Goal: Task Accomplishment & Management: Use online tool/utility

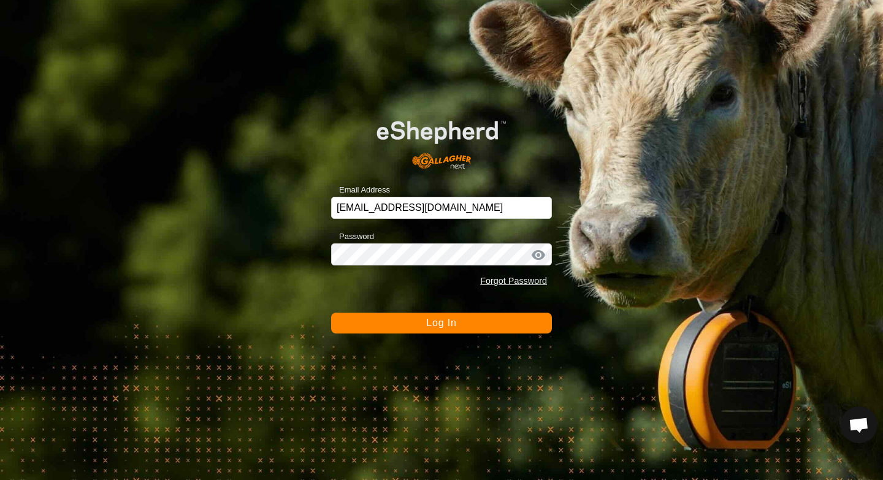
click at [374, 316] on button "Log In" at bounding box center [441, 323] width 221 height 21
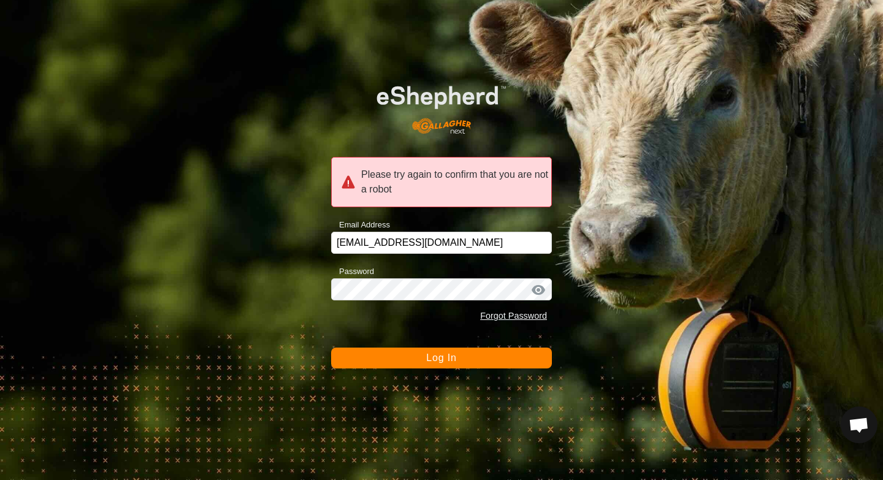
click at [377, 349] on button "Log In" at bounding box center [441, 358] width 221 height 21
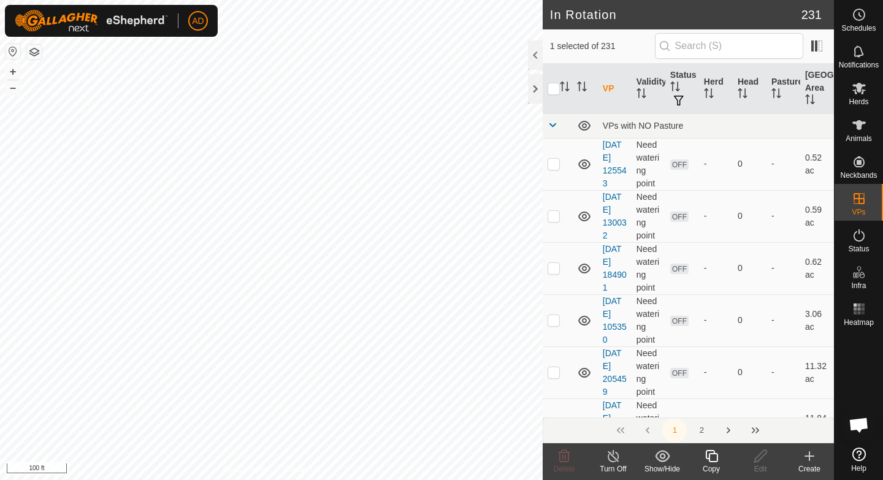
checkbox input "false"
checkbox input "true"
click at [708, 468] on div "Copy" at bounding box center [711, 469] width 49 height 11
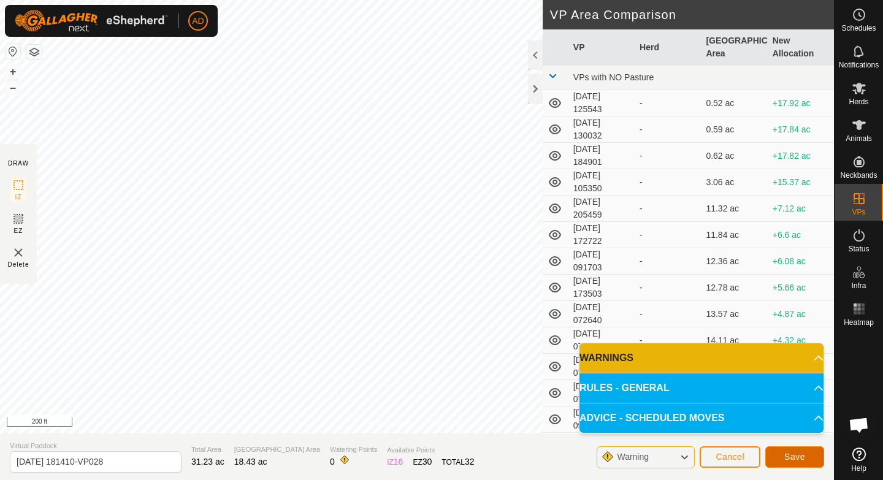
click at [793, 459] on span "Save" at bounding box center [794, 457] width 21 height 10
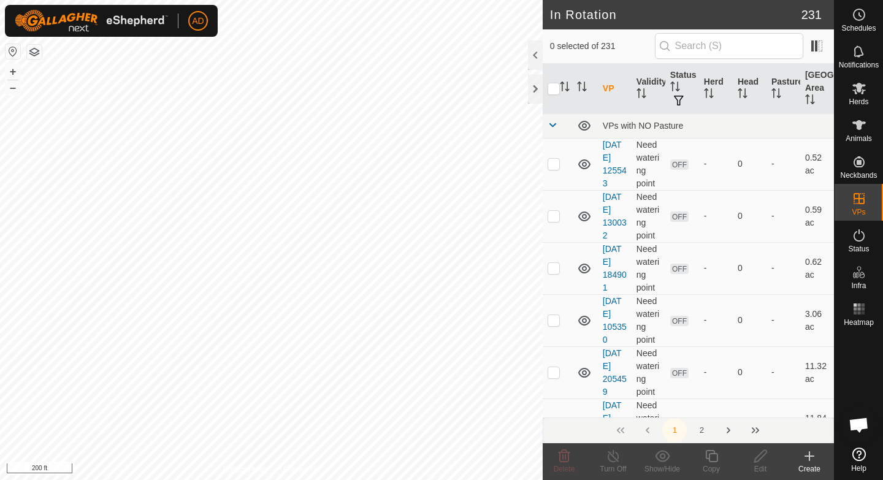
click at [860, 118] on icon at bounding box center [859, 125] width 15 height 15
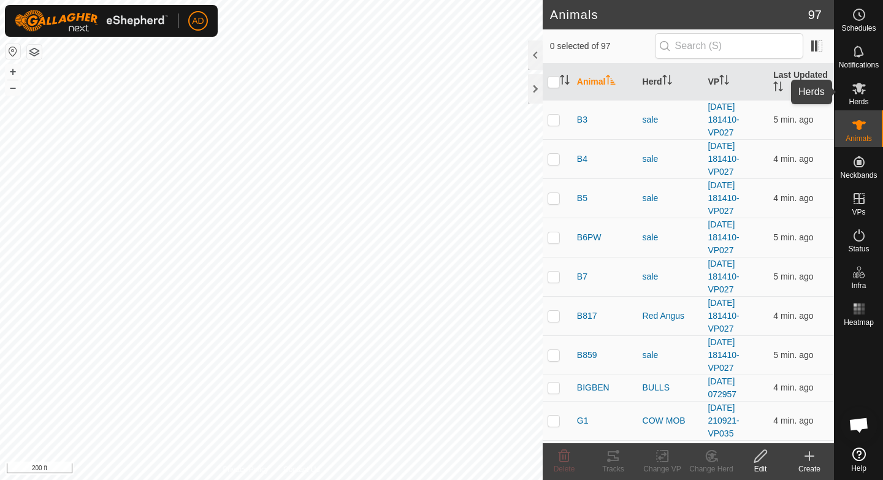
click at [858, 95] on icon at bounding box center [859, 88] width 15 height 15
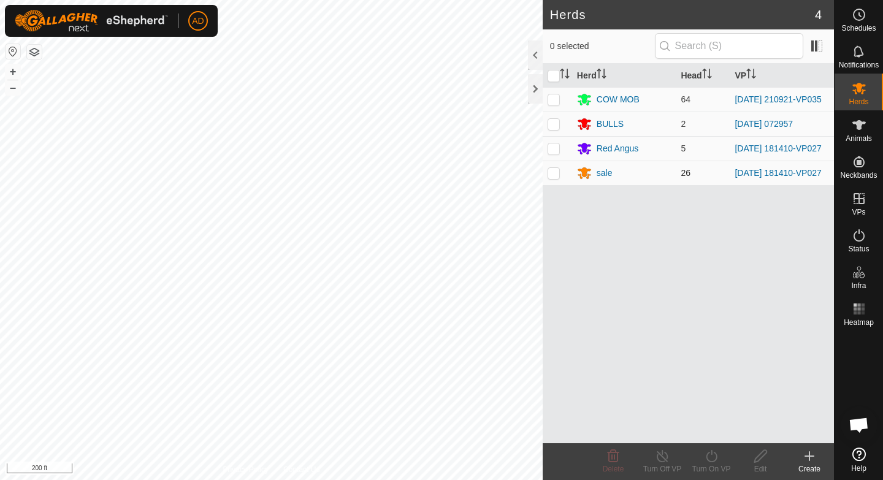
click at [554, 177] on p-checkbox at bounding box center [554, 173] width 12 height 10
checkbox input "true"
click at [554, 153] on p-checkbox at bounding box center [554, 148] width 12 height 10
checkbox input "true"
click at [712, 471] on div "Turn On VP" at bounding box center [711, 469] width 49 height 11
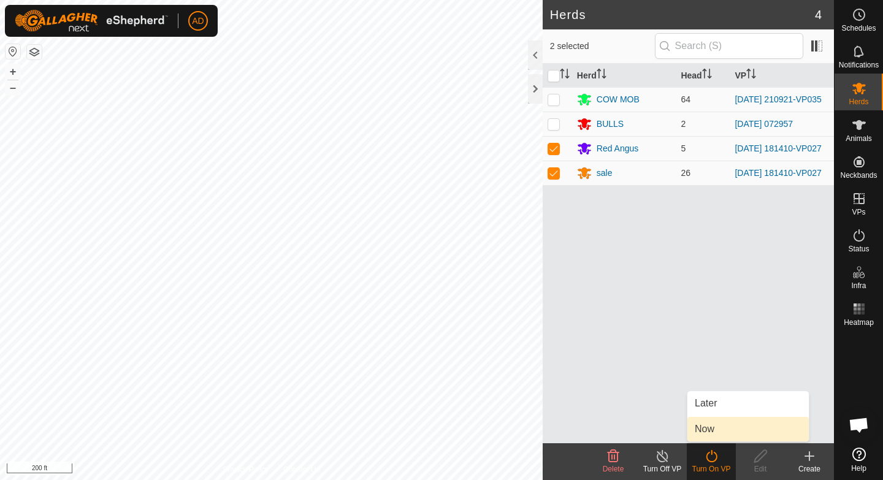
click at [711, 433] on link "Now" at bounding box center [747, 429] width 121 height 25
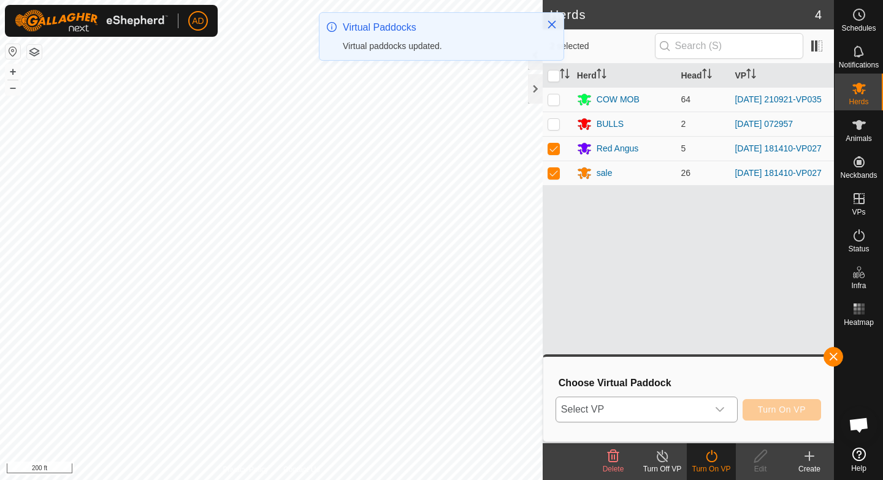
click at [710, 407] on div "dropdown trigger" at bounding box center [720, 409] width 25 height 25
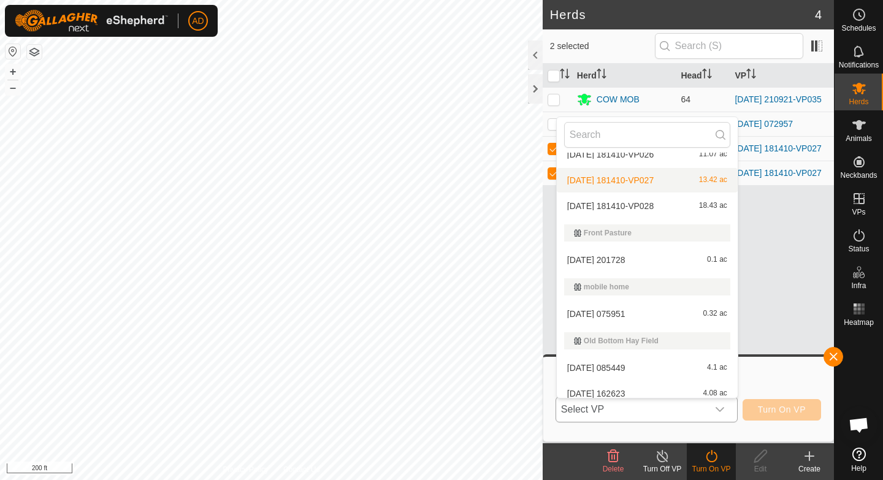
scroll to position [2026, 0]
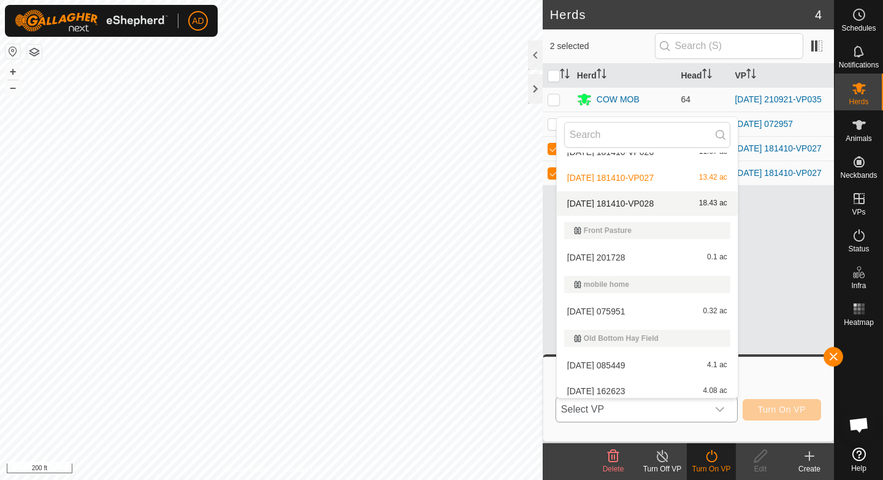
click at [614, 207] on li "2025-08-22 181410-VP028 18.43 ac" at bounding box center [647, 203] width 181 height 25
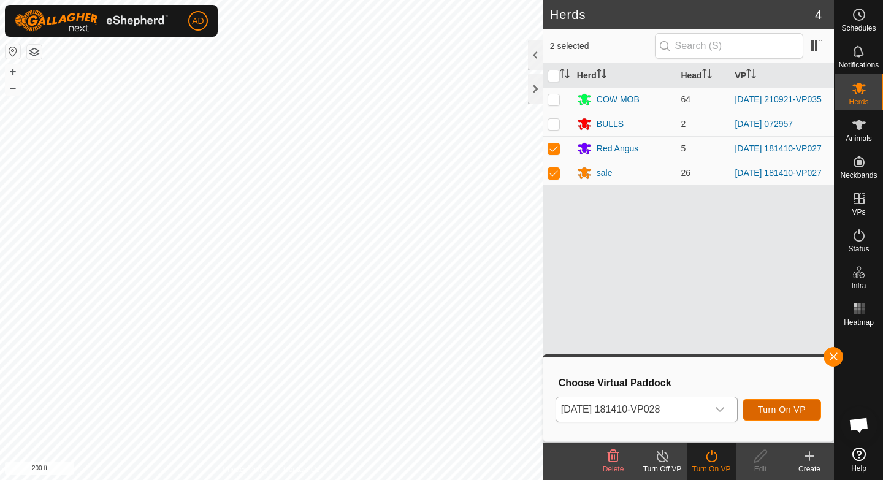
click at [784, 404] on button "Turn On VP" at bounding box center [782, 409] width 78 height 21
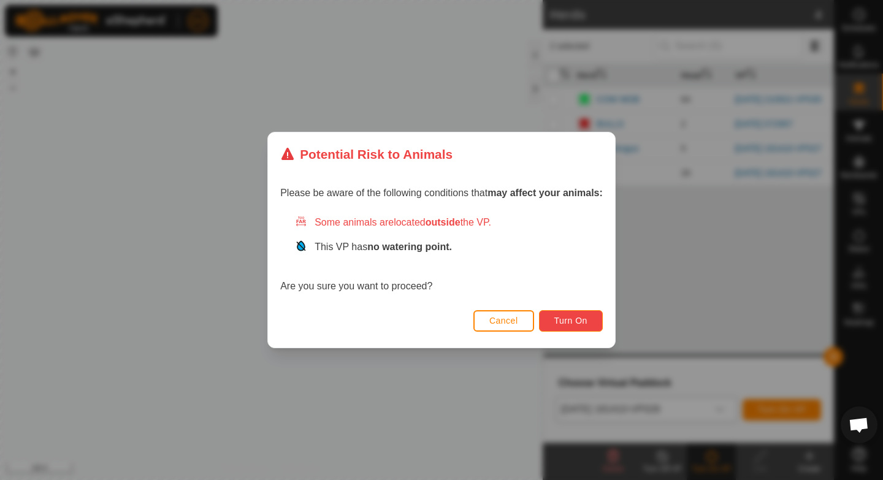
click at [562, 315] on button "Turn On" at bounding box center [571, 320] width 64 height 21
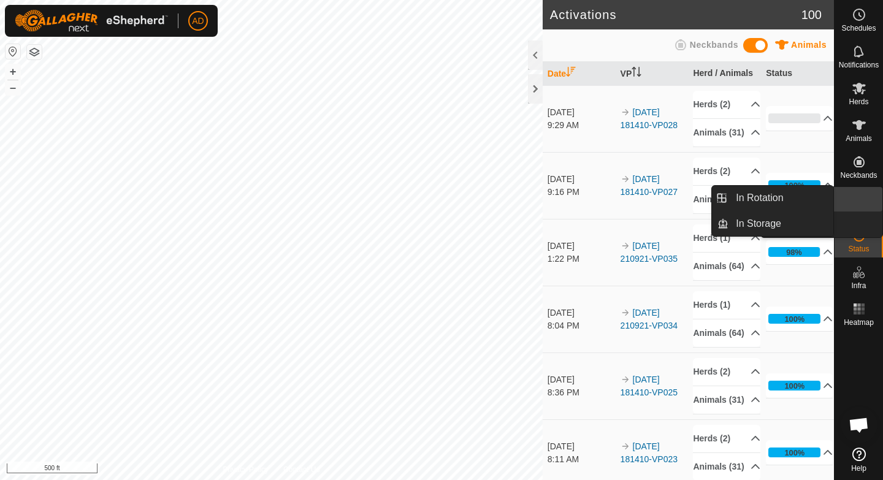
click at [857, 204] on icon at bounding box center [859, 198] width 15 height 15
click at [868, 200] on es-virtualpaddocks-svg-icon at bounding box center [859, 199] width 22 height 20
click at [846, 199] on div "VPs" at bounding box center [858, 202] width 48 height 37
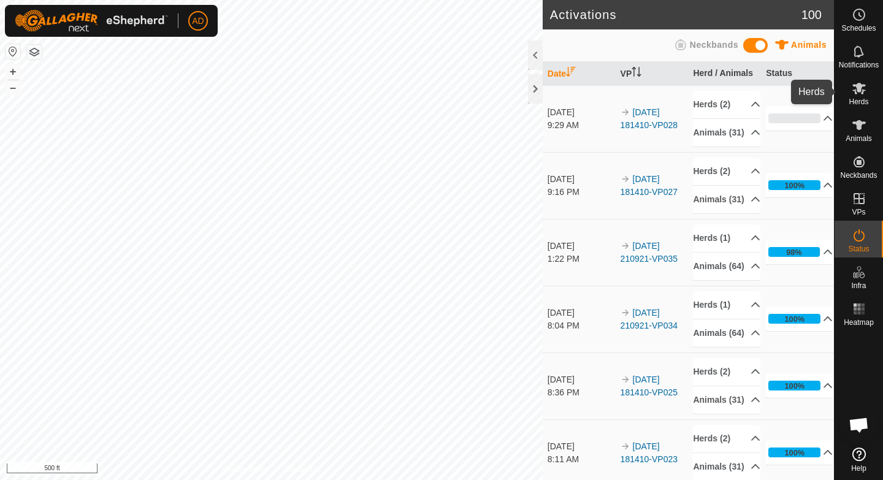
click at [855, 99] on span "Herds" at bounding box center [859, 101] width 20 height 7
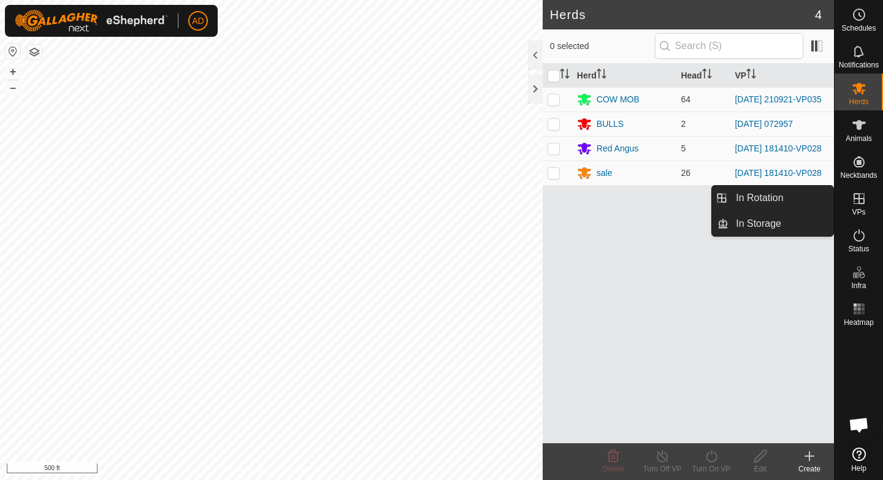
click at [855, 208] on span "VPs" at bounding box center [858, 211] width 13 height 7
click at [792, 202] on link "In Rotation" at bounding box center [780, 198] width 105 height 25
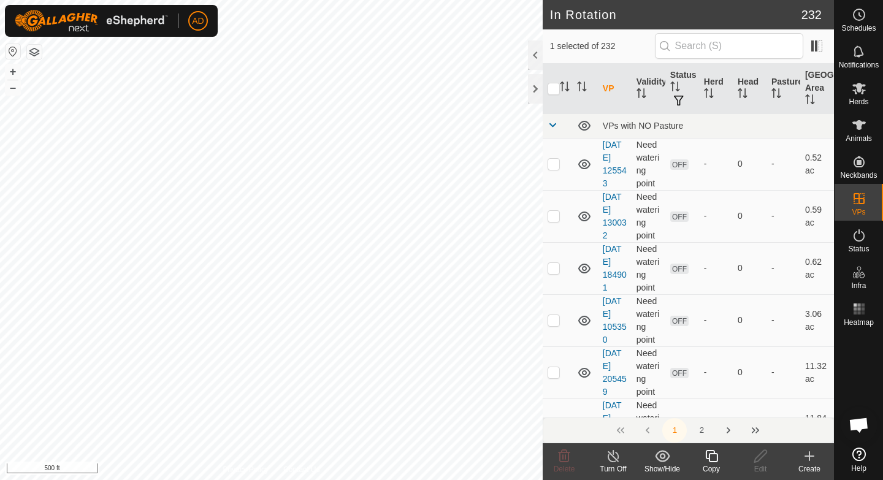
click at [809, 467] on div "Create" at bounding box center [809, 469] width 49 height 11
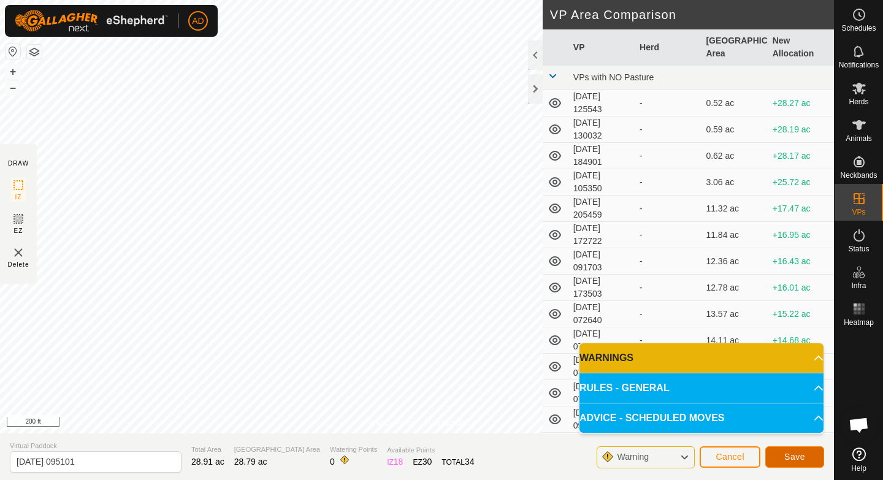
click at [802, 456] on span "Save" at bounding box center [794, 457] width 21 height 10
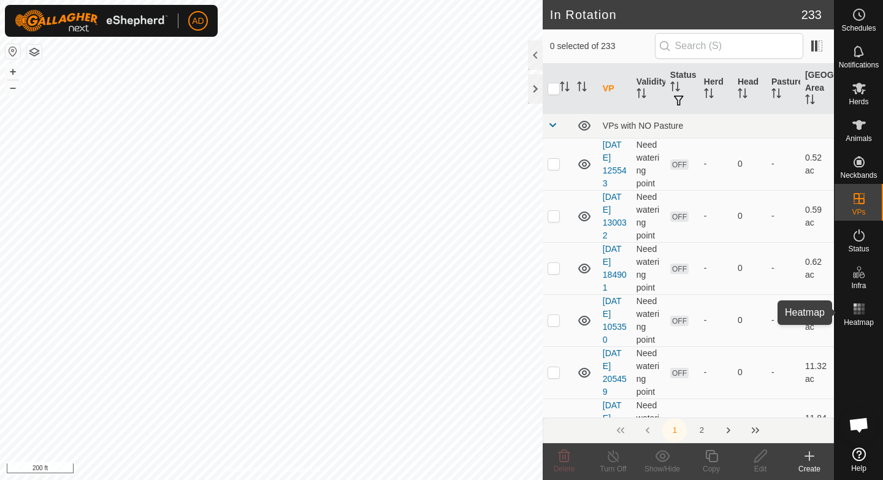
click at [810, 456] on icon at bounding box center [809, 456] width 9 height 0
click at [809, 462] on icon at bounding box center [809, 456] width 15 height 15
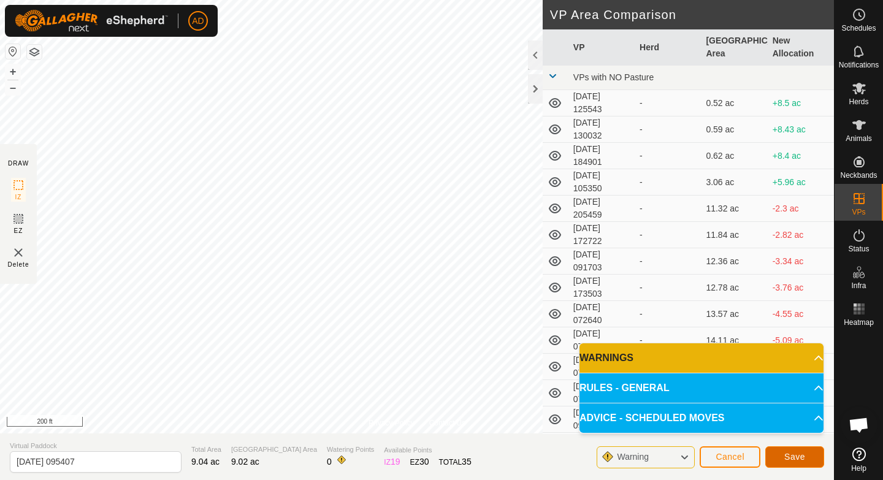
click at [811, 454] on button "Save" at bounding box center [794, 456] width 59 height 21
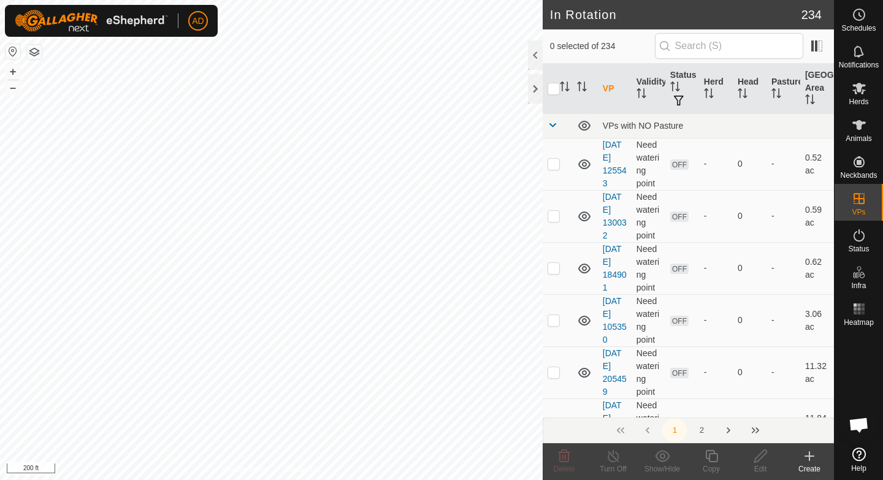
click at [807, 475] on div "Create" at bounding box center [809, 461] width 49 height 37
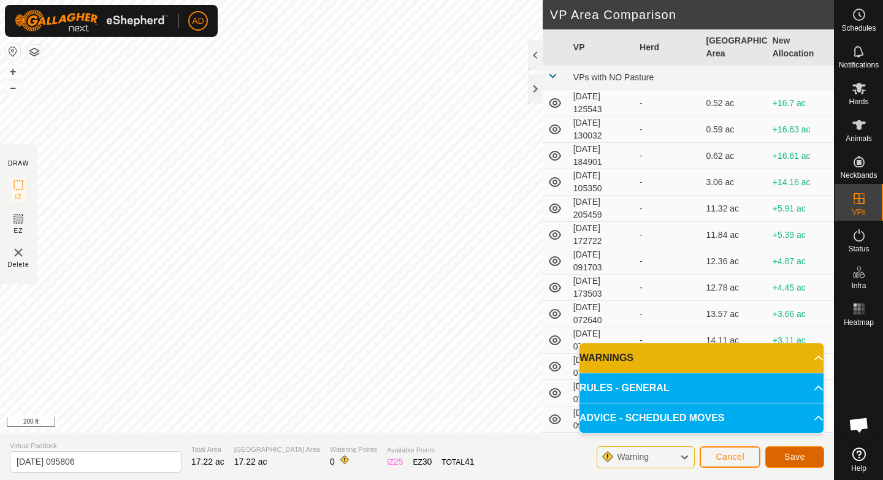
click at [803, 459] on span "Save" at bounding box center [794, 457] width 21 height 10
